Goal: Task Accomplishment & Management: Manage account settings

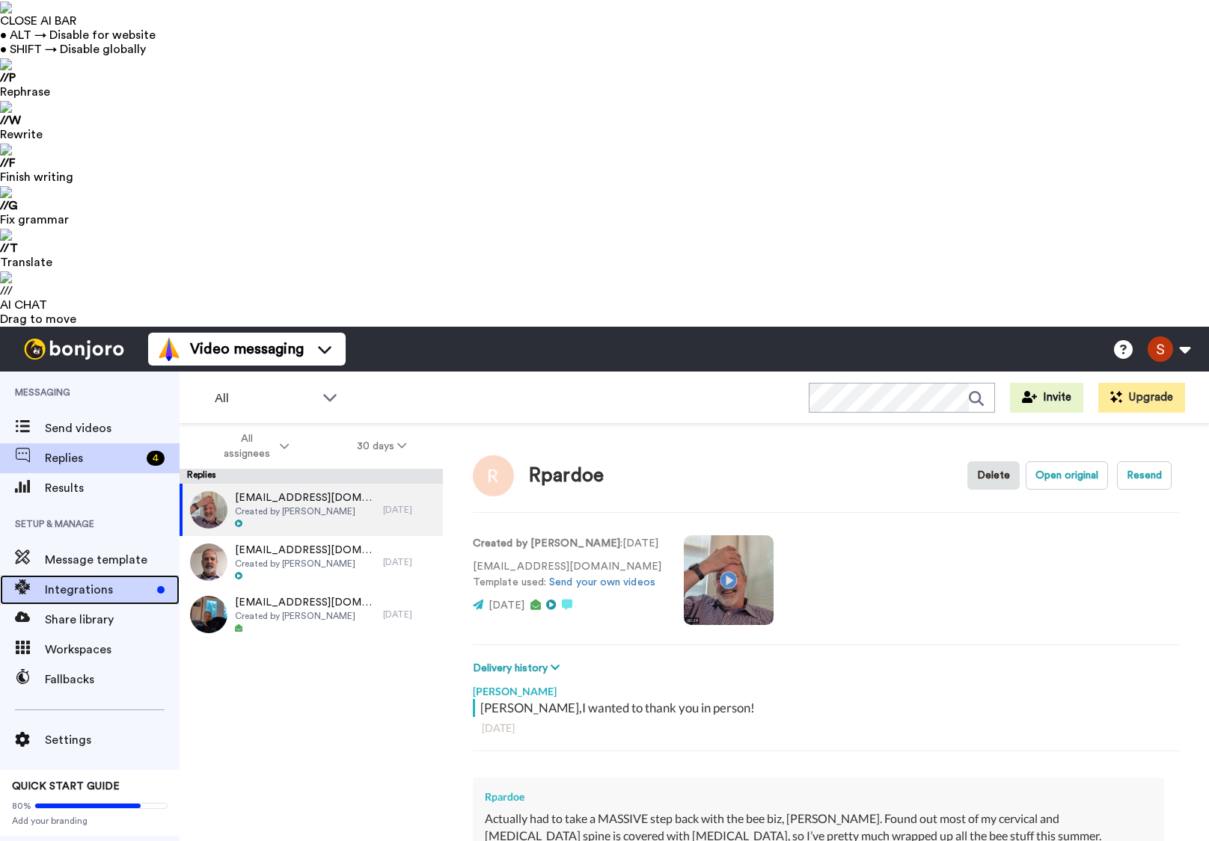
click at [80, 575] on div "Integrations" at bounding box center [89, 590] width 179 height 30
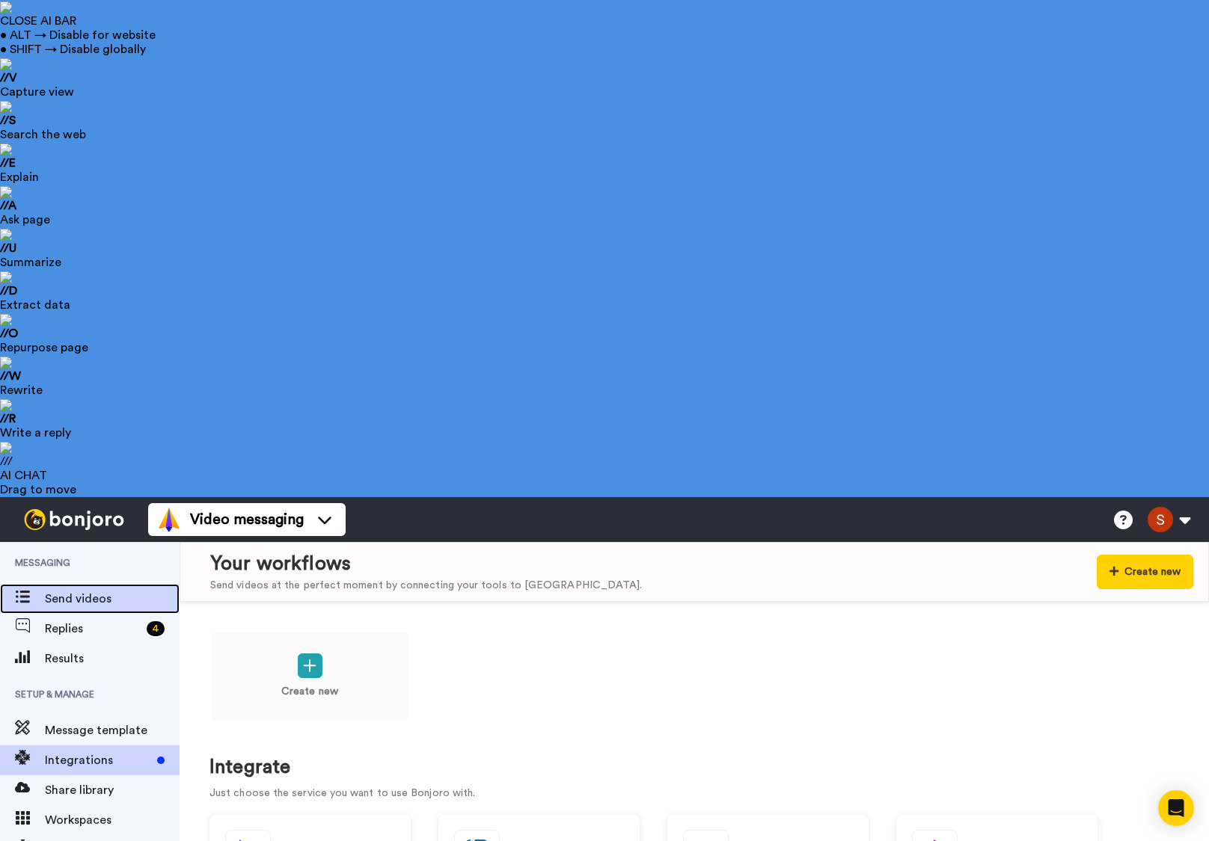
click at [69, 590] on span "Send videos" at bounding box center [112, 599] width 135 height 18
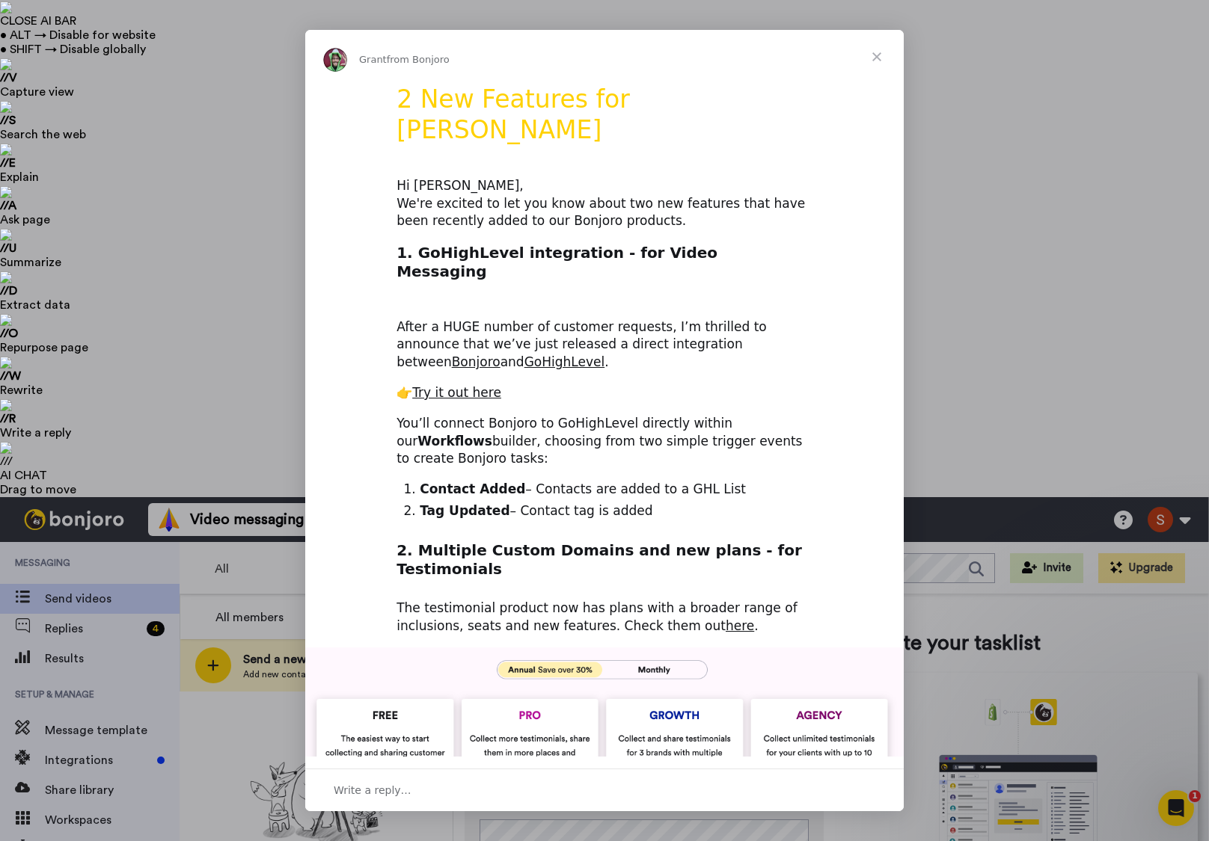
click at [885, 57] on span "Close" at bounding box center [877, 57] width 54 height 54
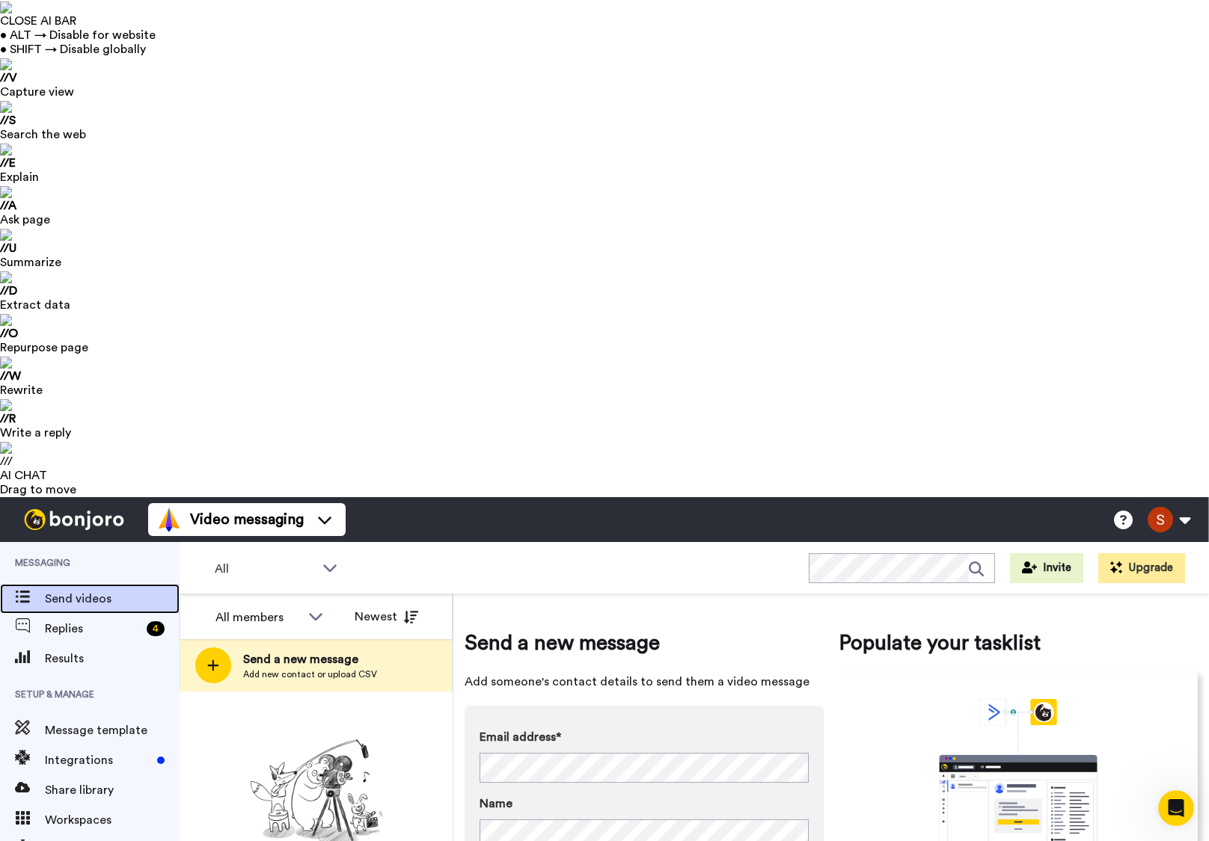
click at [76, 590] on span "Send videos" at bounding box center [112, 599] width 135 height 18
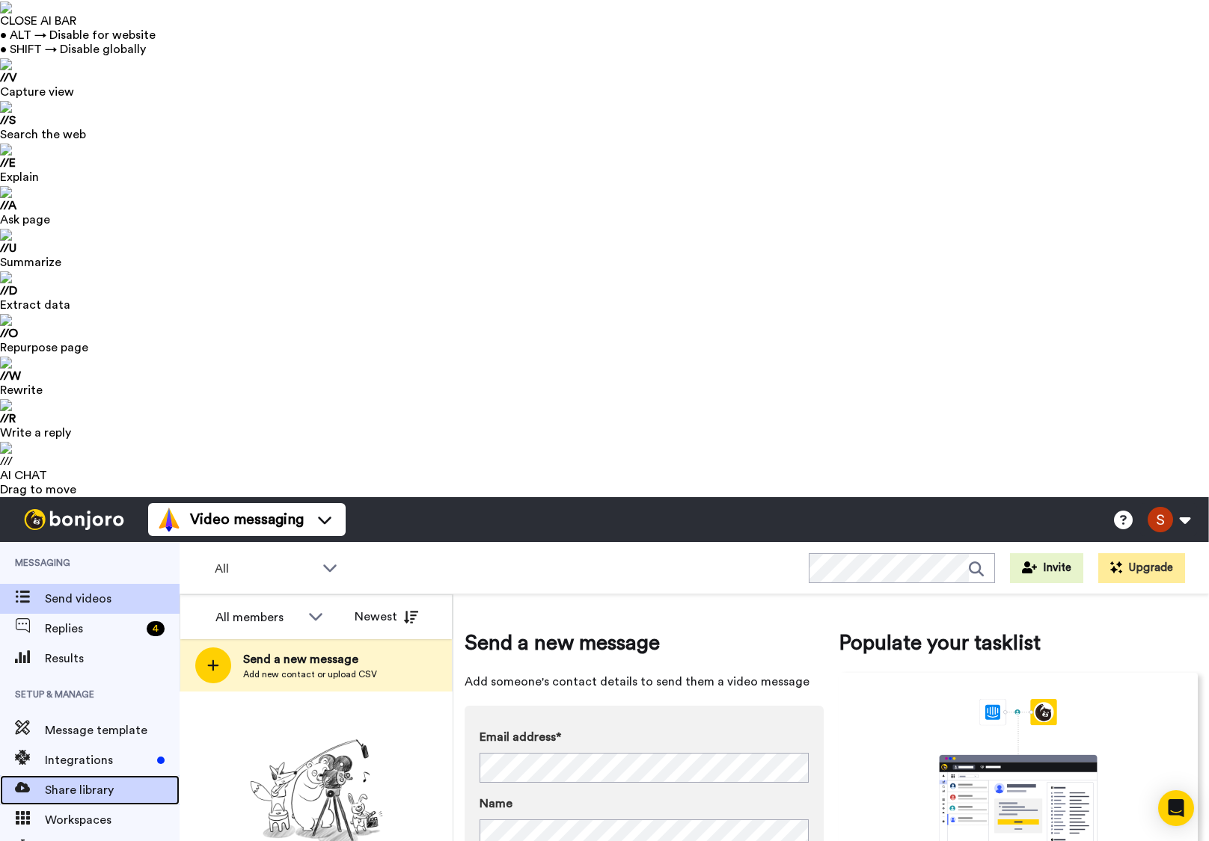
click at [74, 782] on span "Share library" at bounding box center [112, 791] width 135 height 18
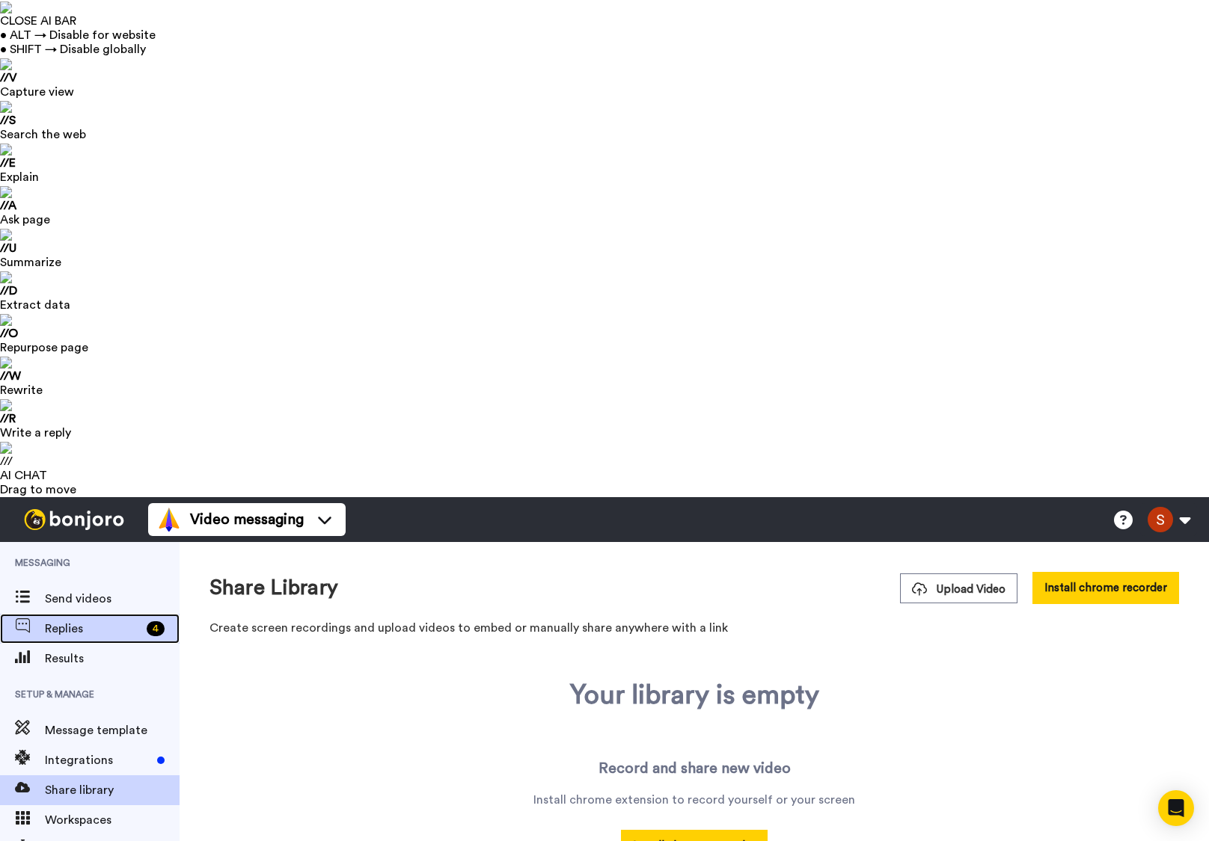
click at [87, 620] on span "Replies" at bounding box center [93, 629] width 96 height 18
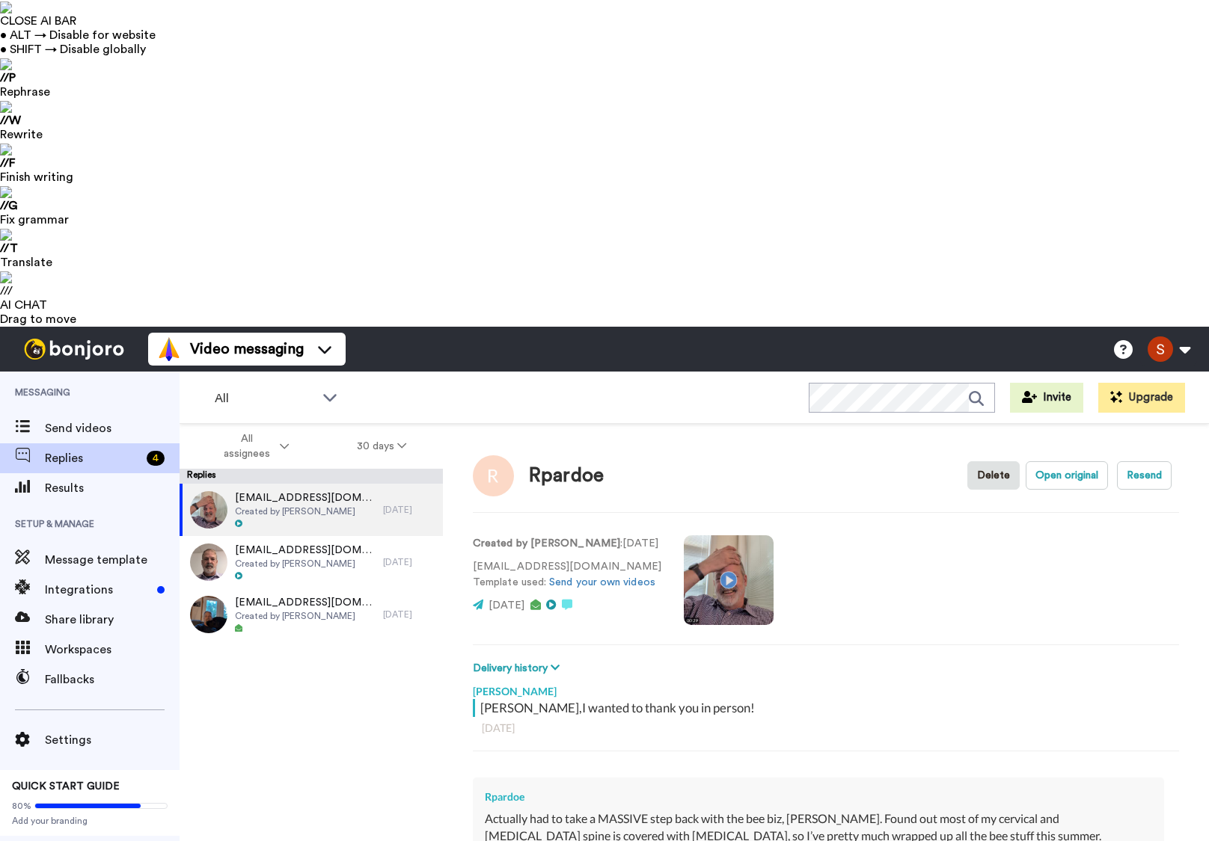
click at [724, 535] on video at bounding box center [729, 580] width 90 height 90
click at [737, 535] on video at bounding box center [729, 580] width 90 height 90
click at [876, 528] on div "Created by [PERSON_NAME] : [DATE] [EMAIL_ADDRESS][DOMAIN_NAME] Template used: S…" at bounding box center [826, 579] width 706 height 102
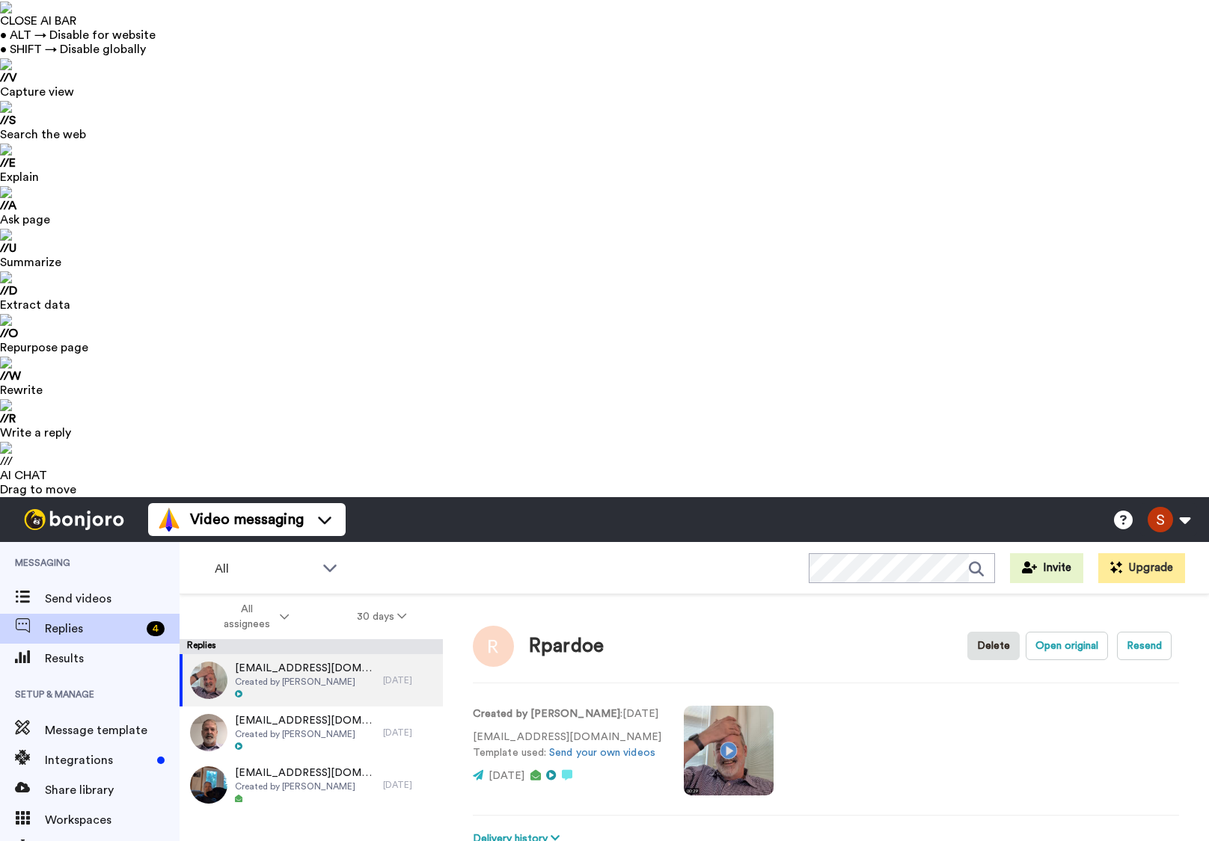
click at [82, 644] on div "Results" at bounding box center [89, 659] width 179 height 30
type textarea "x"
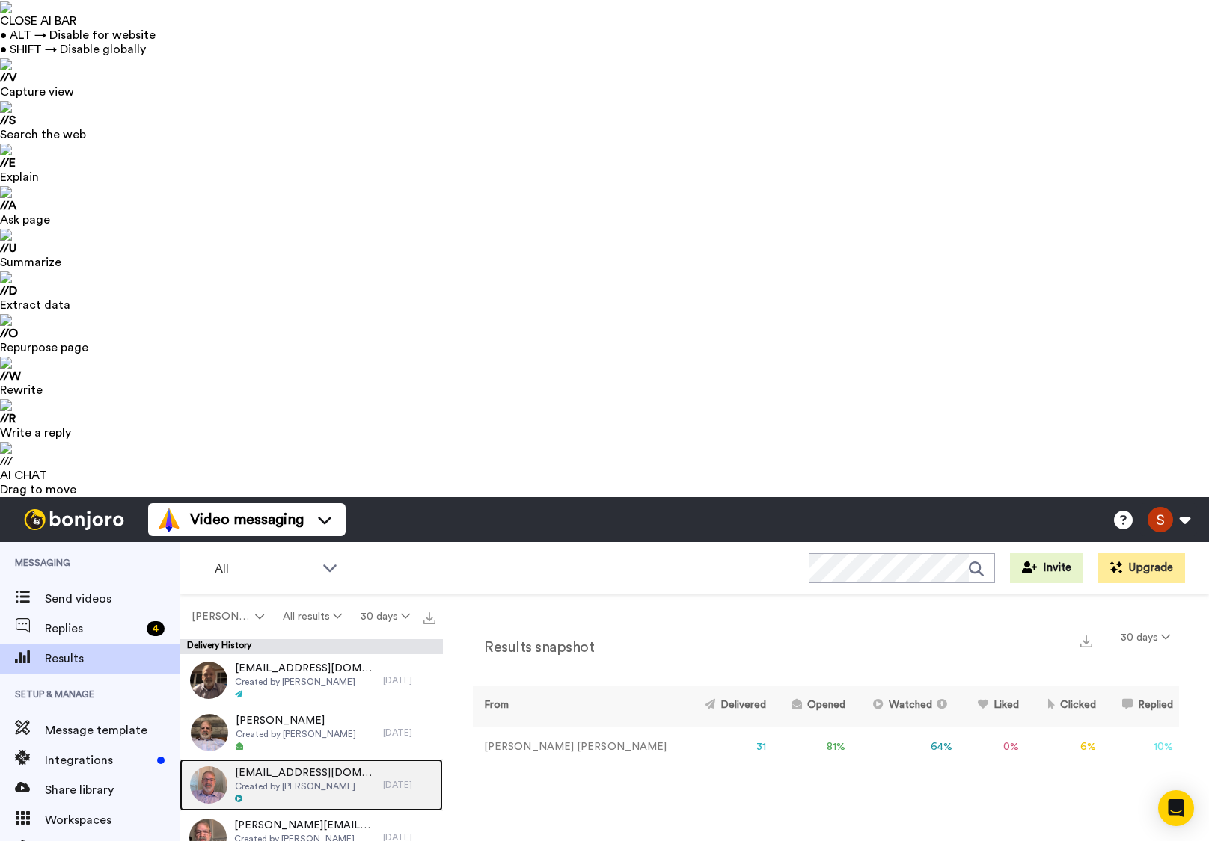
click at [280, 794] on div at bounding box center [305, 799] width 141 height 10
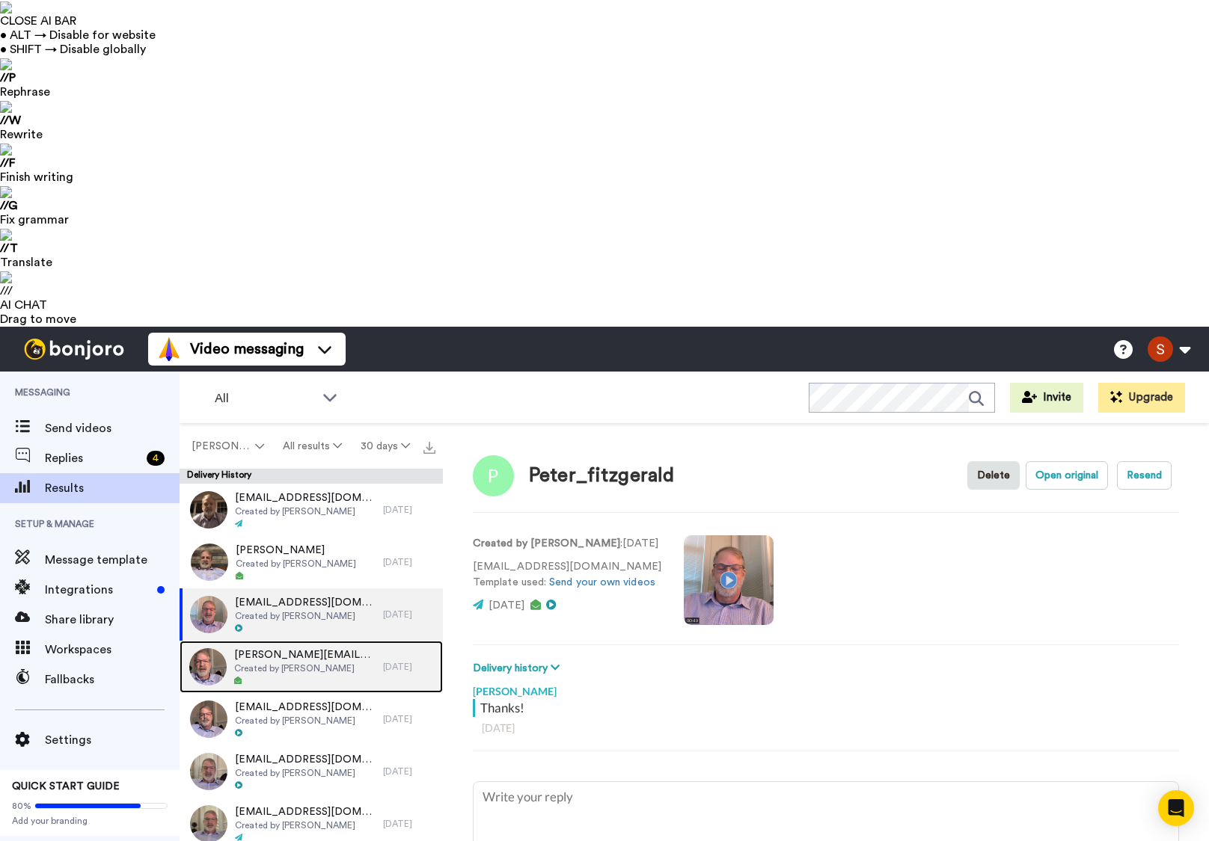
click at [304, 663] on span "Created by [PERSON_NAME]" at bounding box center [304, 669] width 141 height 12
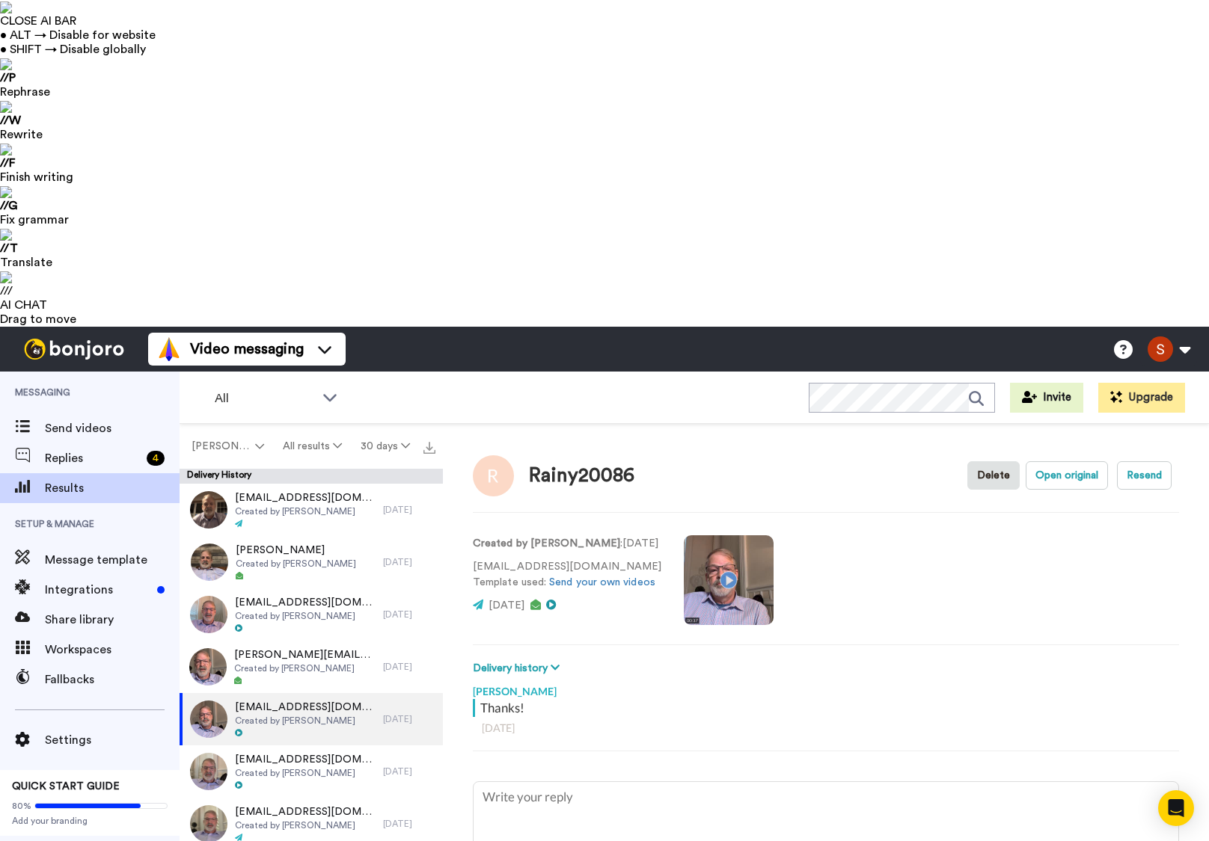
click at [725, 535] on video at bounding box center [729, 580] width 90 height 90
click at [704, 535] on video at bounding box center [729, 580] width 90 height 90
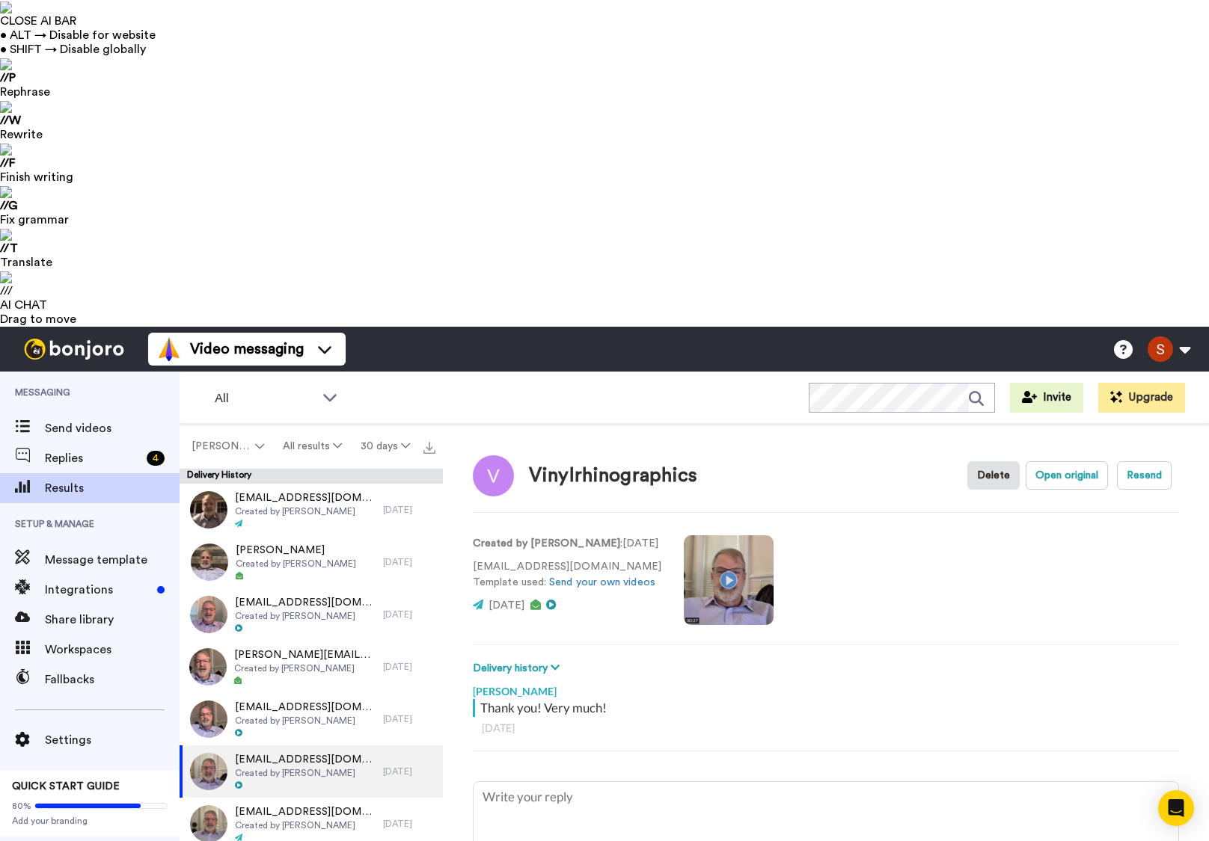
type textarea "x"
